Goal: Transaction & Acquisition: Book appointment/travel/reservation

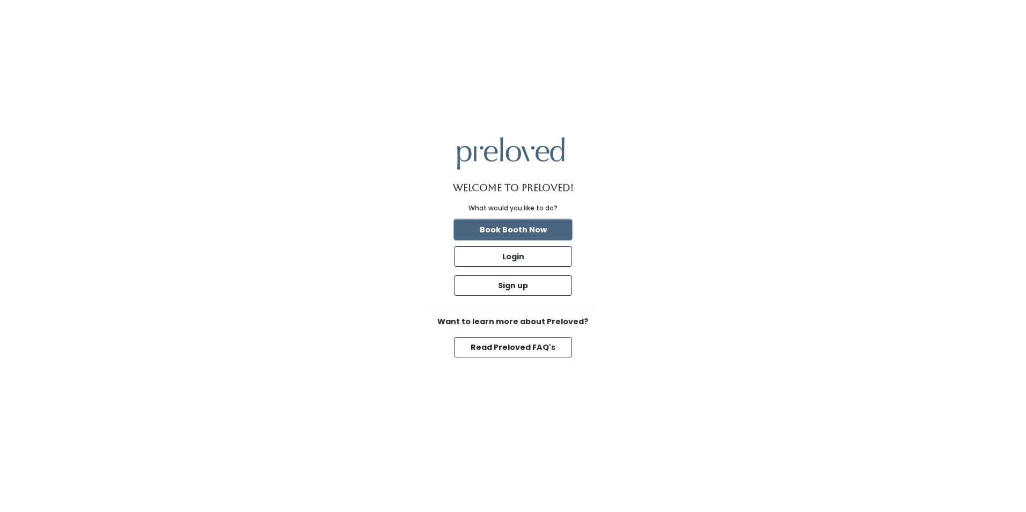
click at [556, 233] on button "Book Booth Now" at bounding box center [513, 229] width 118 height 20
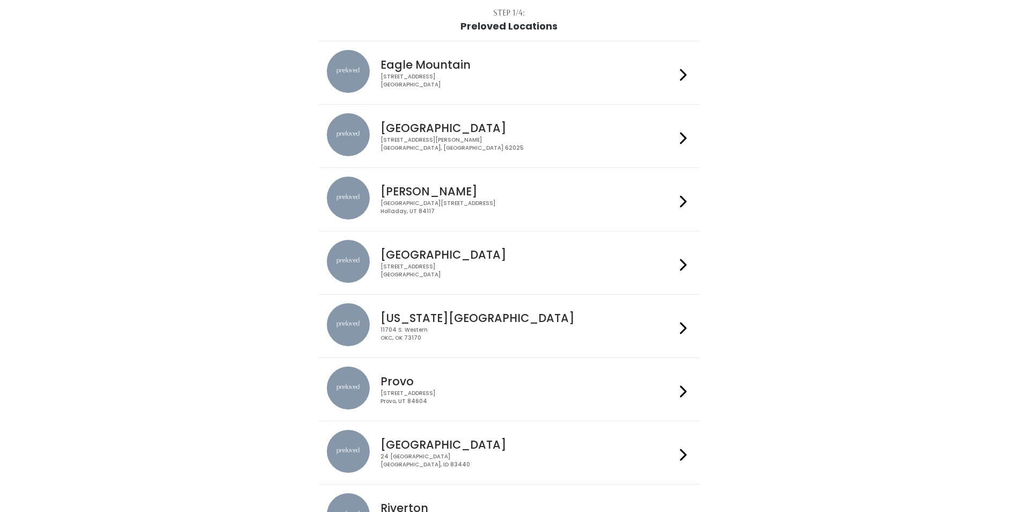
scroll to position [215, 0]
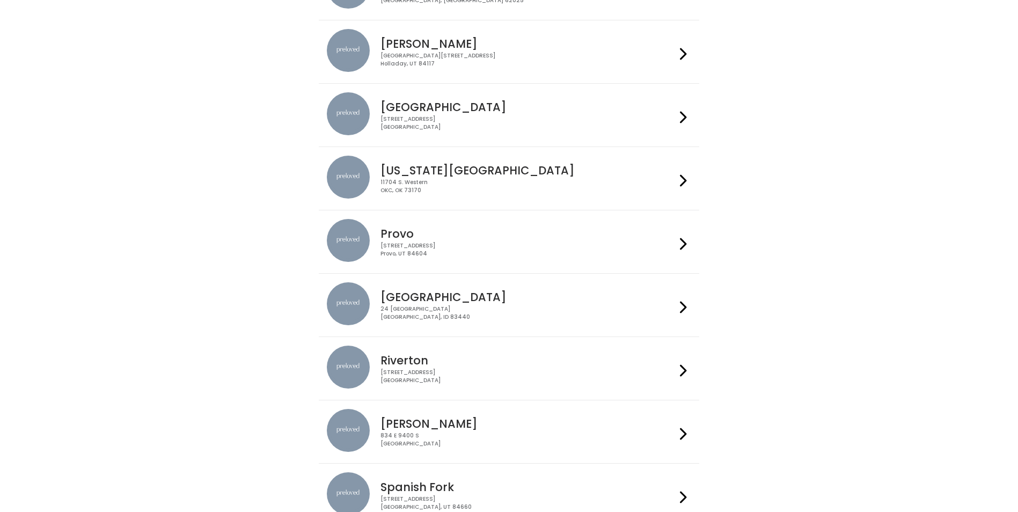
click at [456, 475] on div "Spanish Fork [STREET_ADDRESS]" at bounding box center [525, 491] width 299 height 39
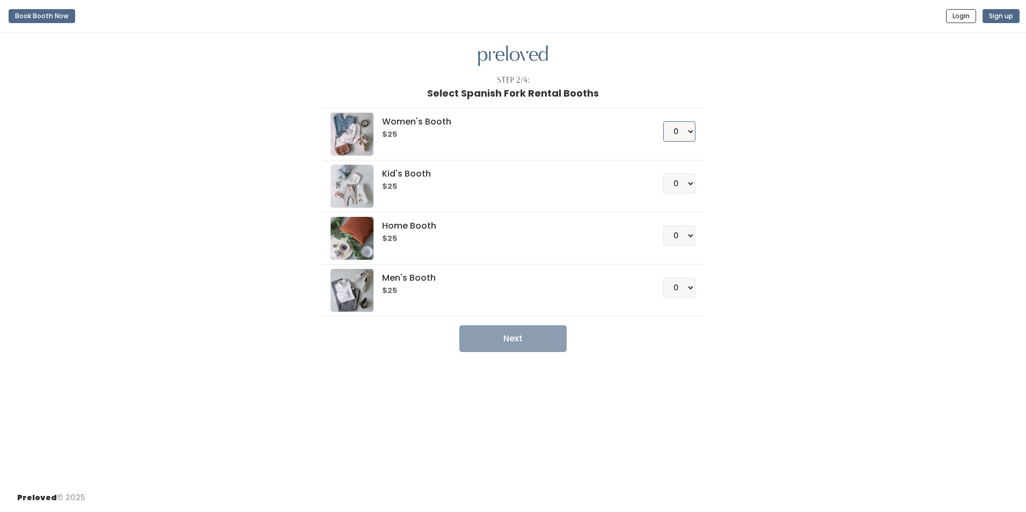
click at [678, 130] on select "0 1 2 3 4" at bounding box center [679, 131] width 32 height 20
select select "1"
click at [663, 121] on select "0 1 2 3 4" at bounding box center [679, 131] width 32 height 20
click at [541, 347] on button "Next" at bounding box center [512, 338] width 107 height 27
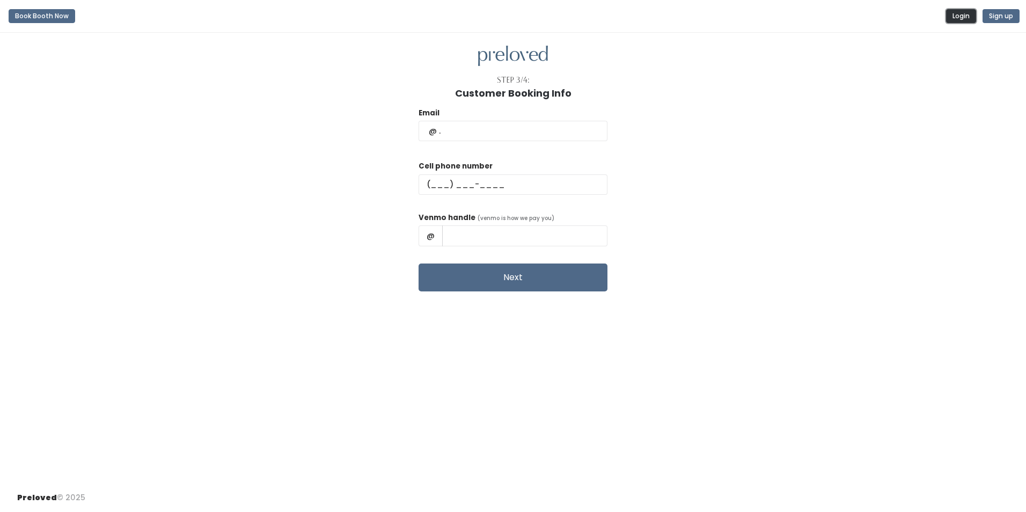
click at [958, 13] on button "Login" at bounding box center [961, 16] width 30 height 14
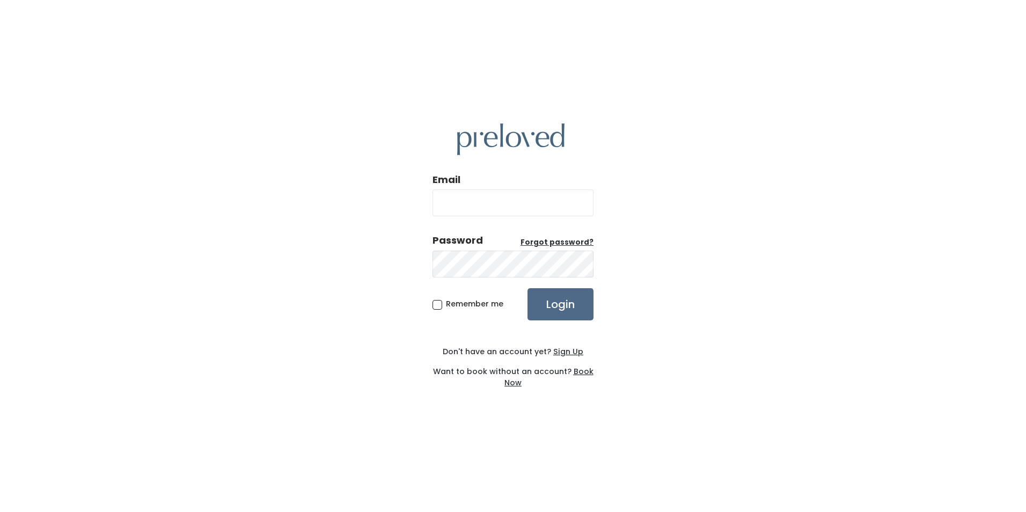
click at [504, 208] on input "Email" at bounding box center [512, 202] width 161 height 27
type input "jenbutters6@gmail.com"
click at [527, 288] on input "Login" at bounding box center [560, 304] width 66 height 32
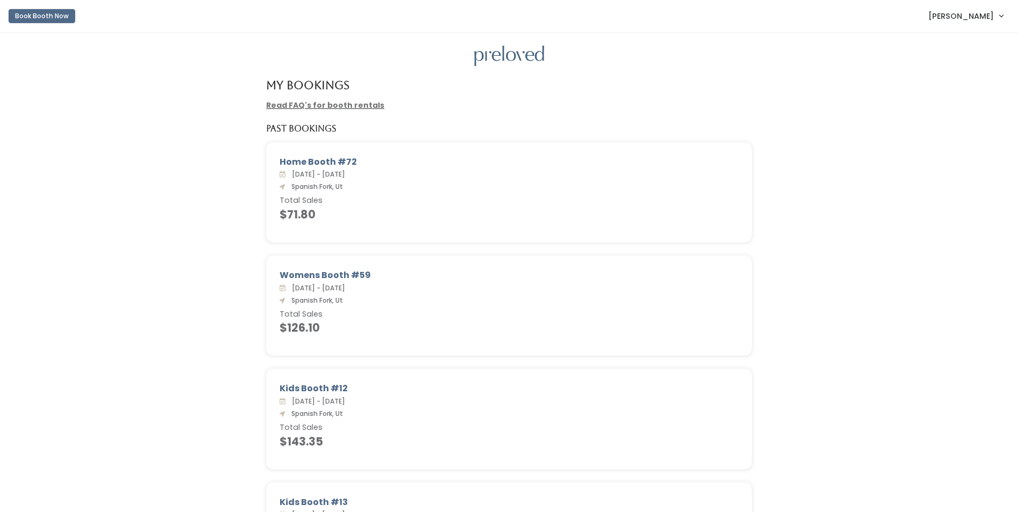
click at [32, 13] on button "Book Booth Now" at bounding box center [42, 16] width 67 height 14
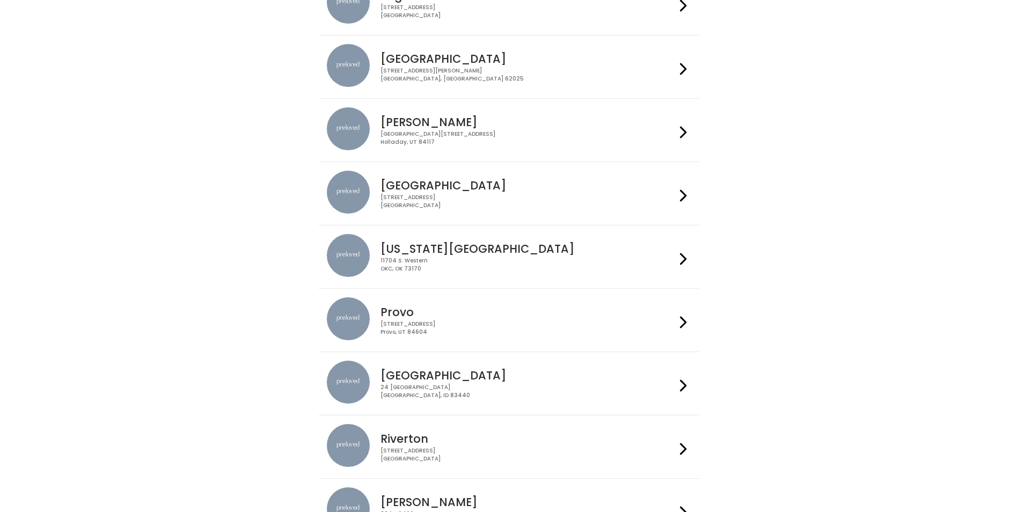
scroll to position [301, 0]
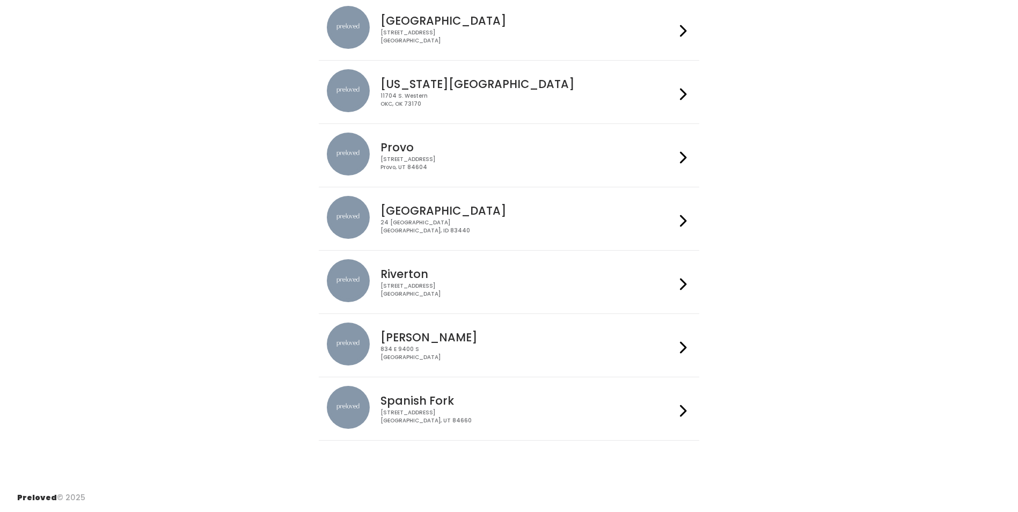
click at [447, 402] on h4 "Spanish Fork" at bounding box center [527, 400] width 295 height 12
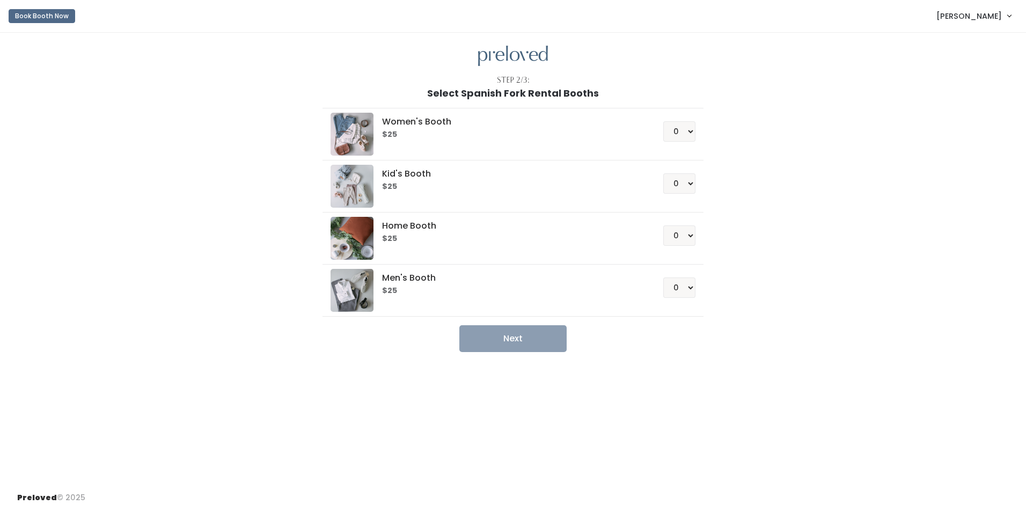
click at [473, 145] on div "Women's Booth $25 0 1 2 3 4" at bounding box center [513, 134] width 364 height 43
click at [685, 130] on select "0 1 2 3 4" at bounding box center [679, 131] width 32 height 20
click at [663, 121] on select "0 1 2 3 4" at bounding box center [679, 131] width 32 height 20
click at [556, 336] on button "Next" at bounding box center [512, 338] width 107 height 27
click at [684, 136] on select "0 1 2 3 4" at bounding box center [679, 131] width 32 height 20
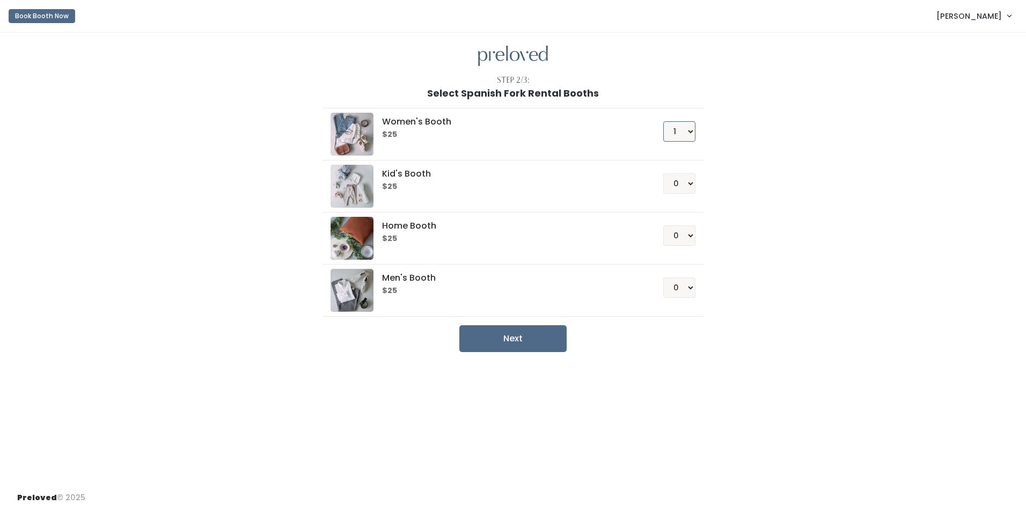
select select "0"
click at [663, 121] on select "0 1 2 3 4" at bounding box center [679, 131] width 32 height 20
click at [668, 187] on select "0 1 2 3 4" at bounding box center [679, 183] width 32 height 20
click at [663, 173] on select "0 1 2 3 4" at bounding box center [679, 183] width 32 height 20
click at [537, 339] on button "Next" at bounding box center [512, 338] width 107 height 27
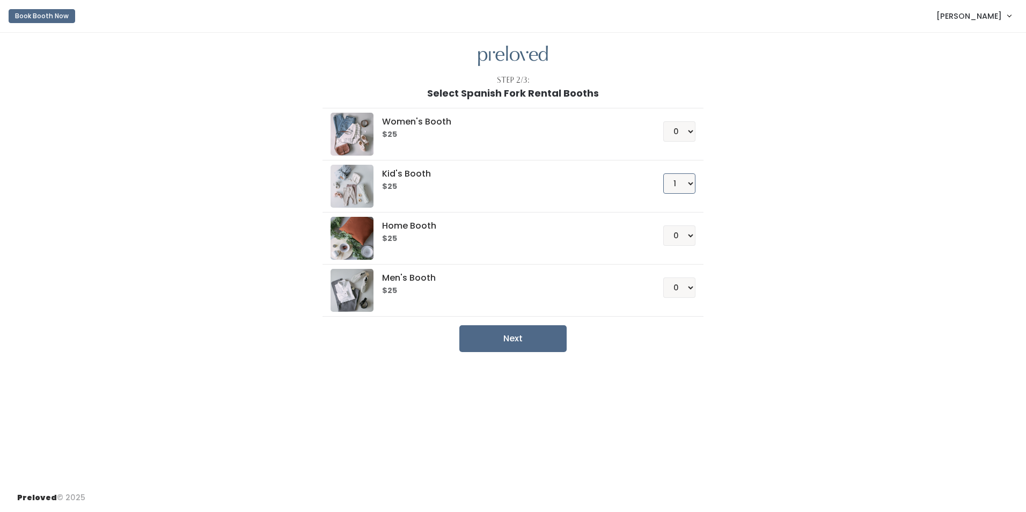
click at [678, 183] on select "0 1 2 3 4" at bounding box center [679, 183] width 32 height 20
click at [663, 173] on select "0 1 2 3 4" at bounding box center [679, 183] width 32 height 20
click at [673, 188] on select "0 1 2 3 4" at bounding box center [679, 183] width 32 height 20
select select "0"
click at [663, 173] on select "0 1 2 3 4" at bounding box center [679, 183] width 32 height 20
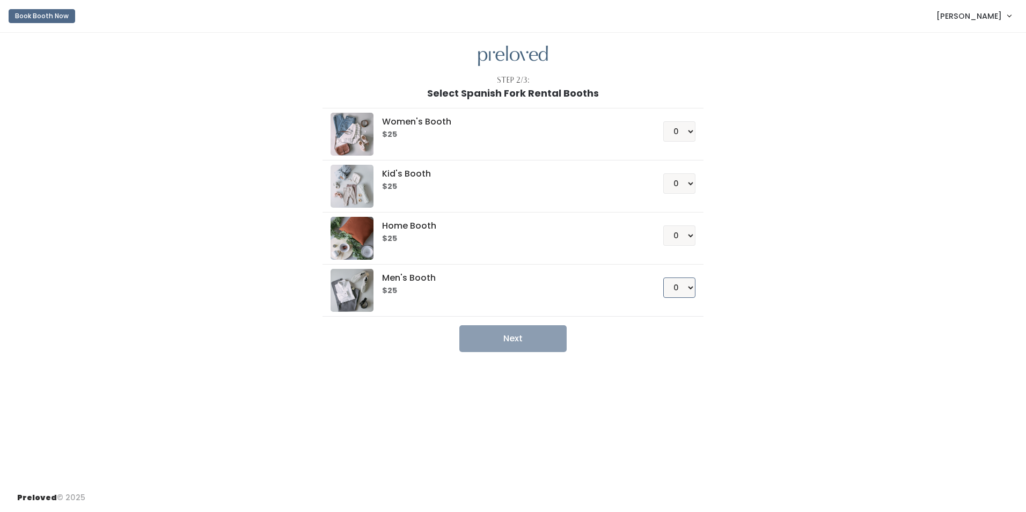
click at [676, 286] on select "0 1 2 3 4" at bounding box center [679, 287] width 32 height 20
click at [663, 277] on select "0 1 2 3 4" at bounding box center [679, 287] width 32 height 20
click at [540, 337] on button "Next" at bounding box center [512, 338] width 107 height 27
click at [678, 287] on select "0 1 2 3 4" at bounding box center [679, 287] width 32 height 20
select select "0"
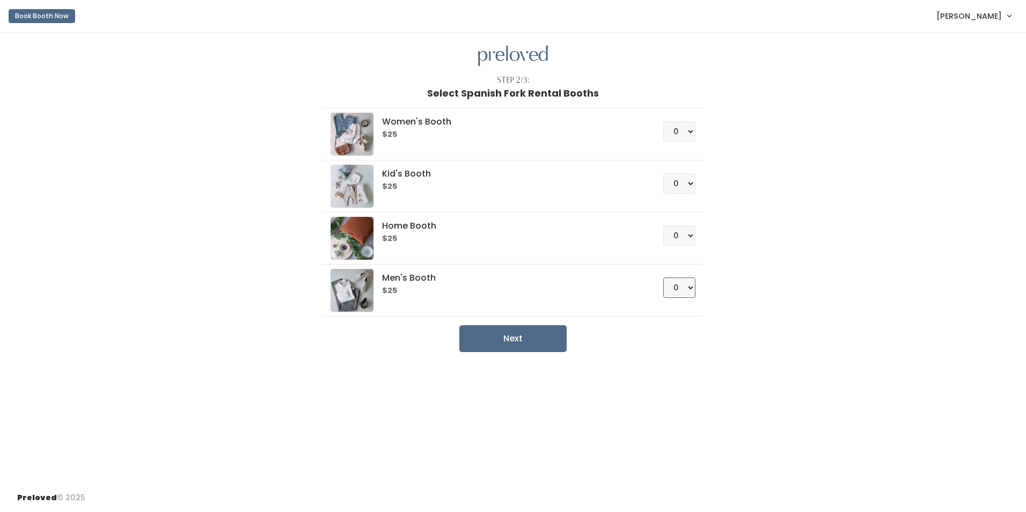
click at [663, 277] on select "0 1 2 3 4" at bounding box center [679, 287] width 32 height 20
click at [681, 240] on select "0 1 2 3 4" at bounding box center [679, 235] width 32 height 20
select select "1"
click at [663, 225] on select "0 1 2 3 4" at bounding box center [679, 235] width 32 height 20
click at [25, 13] on button "Book Booth Now" at bounding box center [42, 16] width 67 height 14
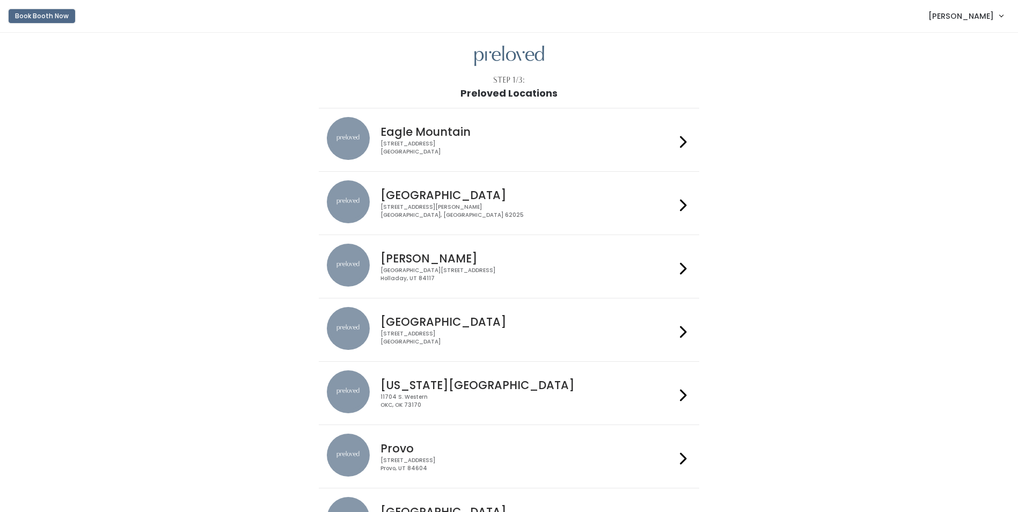
click at [31, 11] on button "Book Booth Now" at bounding box center [42, 16] width 67 height 14
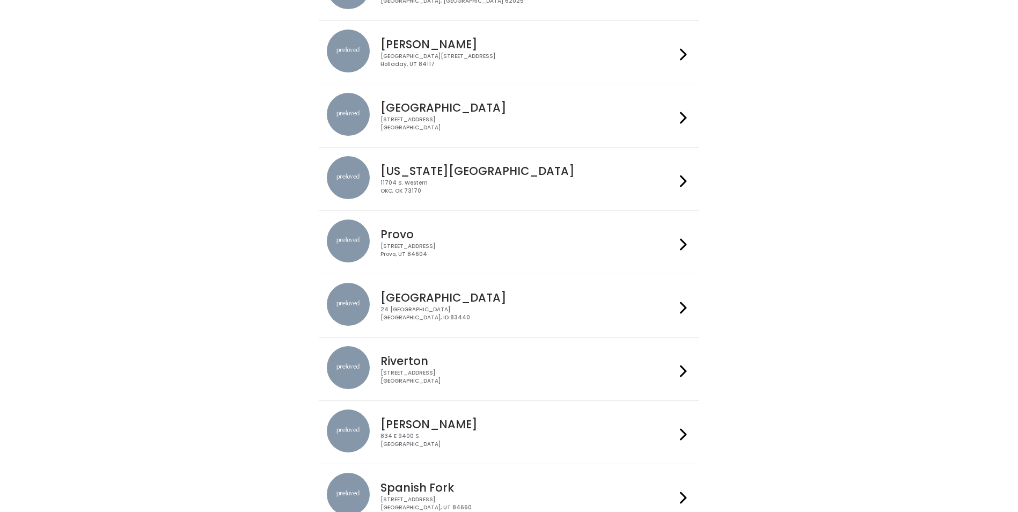
scroll to position [215, 0]
click at [432, 485] on h4 "Spanish Fork" at bounding box center [527, 487] width 295 height 12
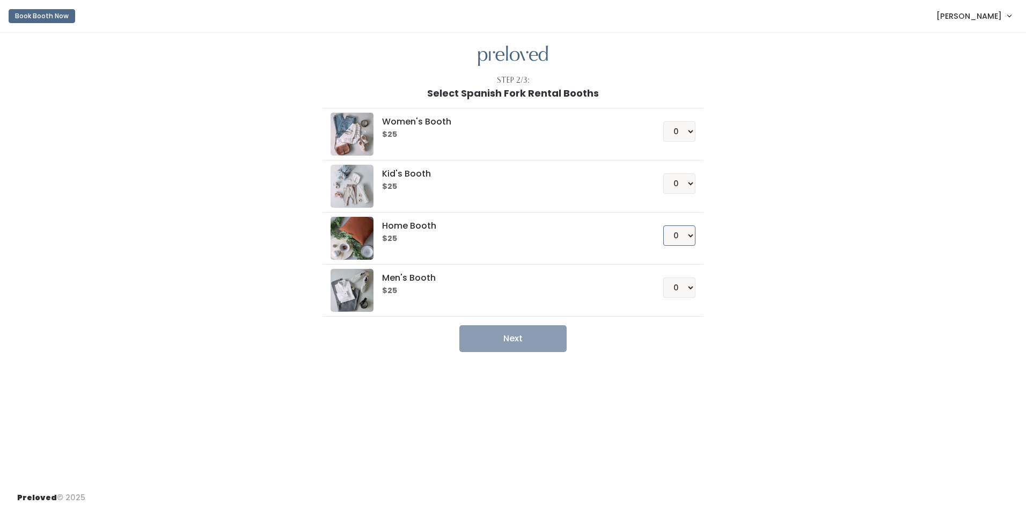
click at [685, 238] on select "0 1 2 3 4" at bounding box center [679, 235] width 32 height 20
click at [663, 225] on select "0 1 2 3 4" at bounding box center [679, 235] width 32 height 20
click at [516, 343] on button "Next" at bounding box center [512, 338] width 107 height 27
click at [673, 233] on select "0 1 2 3 4" at bounding box center [679, 235] width 32 height 20
select select "0"
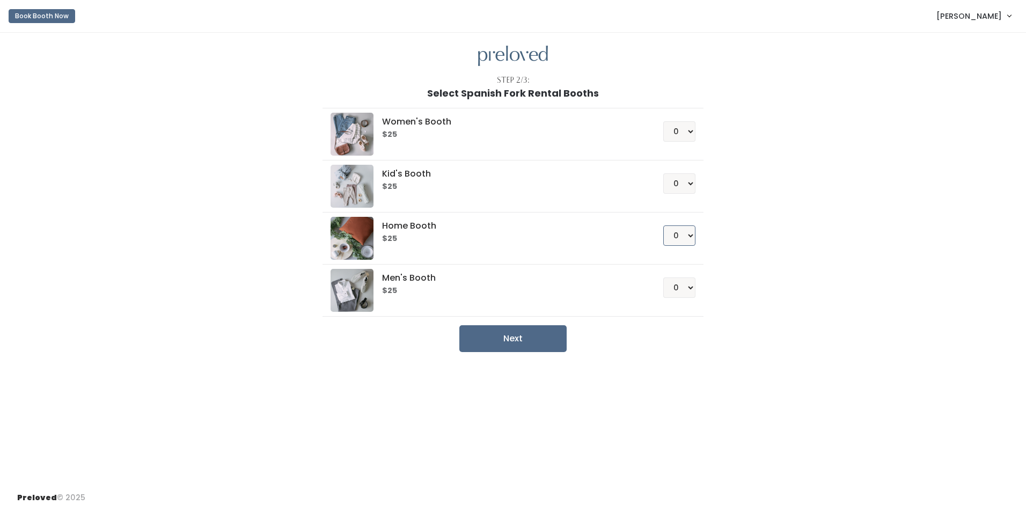
click at [663, 225] on select "0 1 2 3 4" at bounding box center [679, 235] width 32 height 20
click at [686, 136] on select "0 1 2 3 4" at bounding box center [679, 131] width 32 height 20
select select "1"
click at [663, 121] on select "0 1 2 3 4" at bounding box center [679, 131] width 32 height 20
click at [674, 186] on select "0 1 2 3 4" at bounding box center [679, 183] width 32 height 20
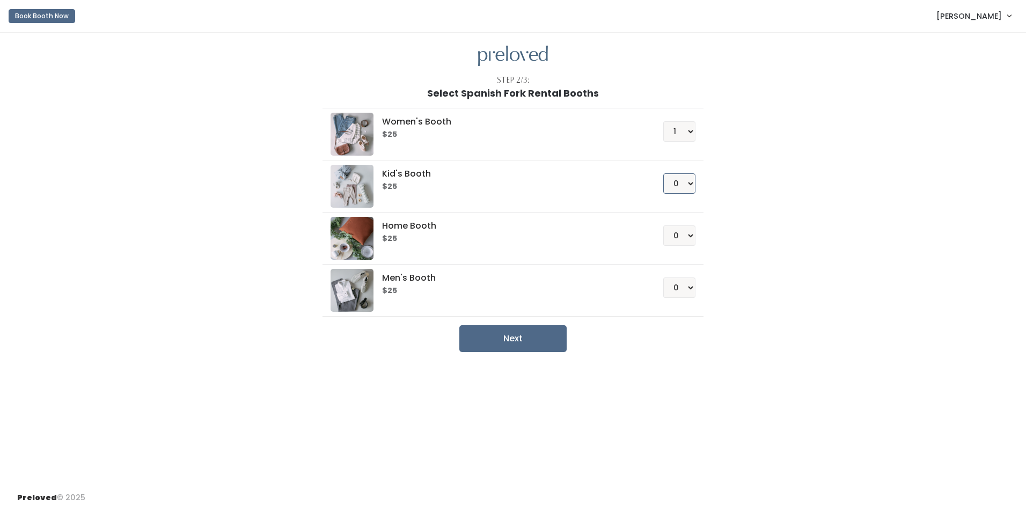
click at [663, 173] on select "0 1 2 3 4" at bounding box center [679, 183] width 32 height 20
click at [487, 346] on button "Next" at bounding box center [512, 338] width 107 height 27
click at [689, 179] on select "0 1 2 3 4" at bounding box center [679, 183] width 32 height 20
select select "0"
click at [663, 173] on select "0 1 2 3 4" at bounding box center [679, 183] width 32 height 20
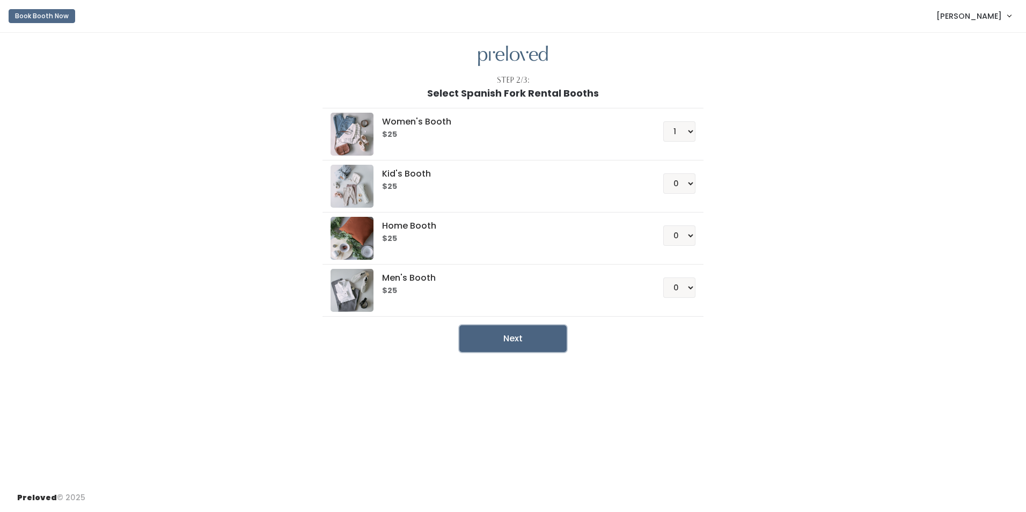
click at [545, 334] on button "Next" at bounding box center [512, 338] width 107 height 27
